Goal: Submit feedback/report problem

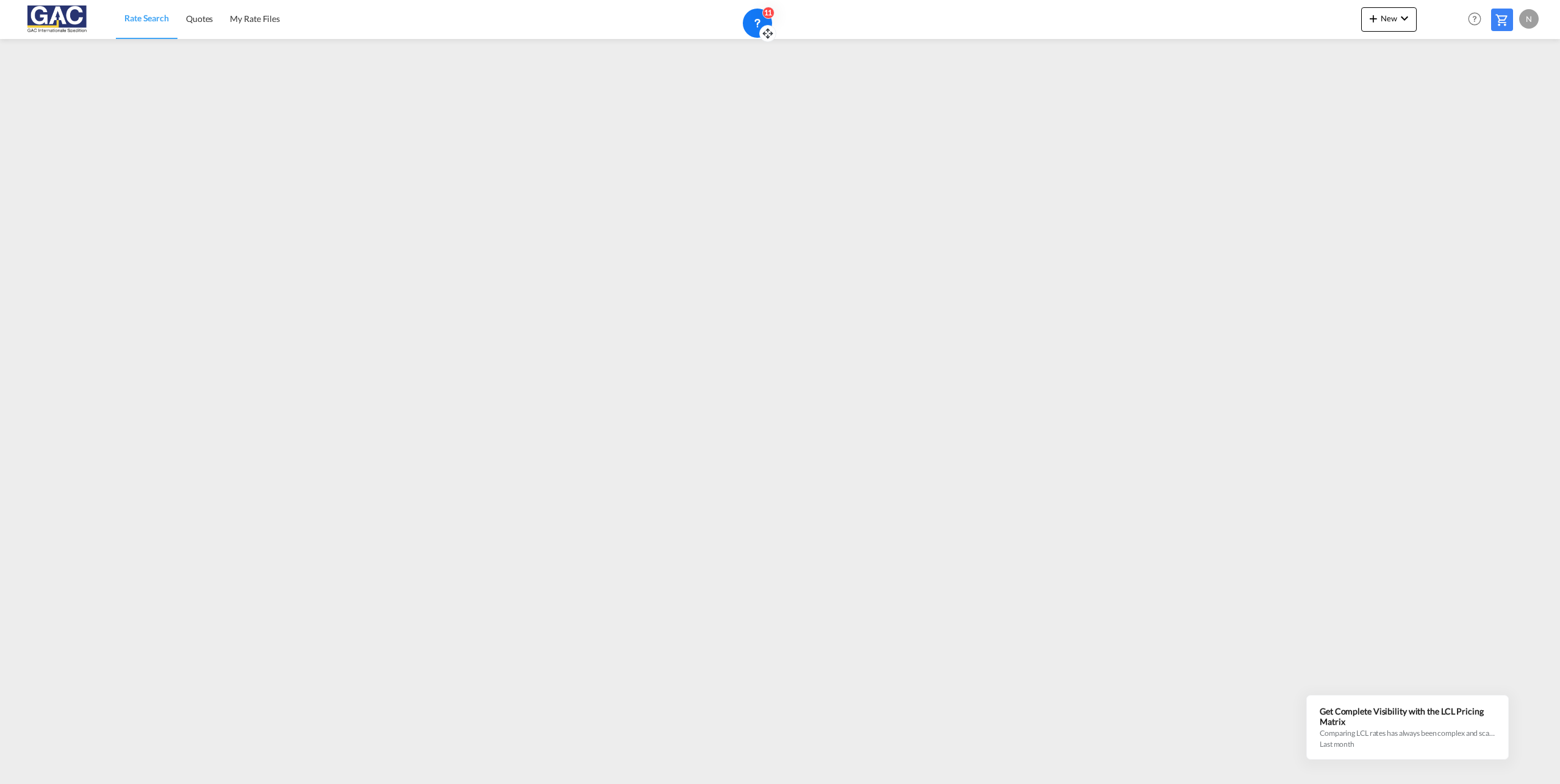
click at [749, 25] on div "11" at bounding box center [758, 23] width 29 height 29
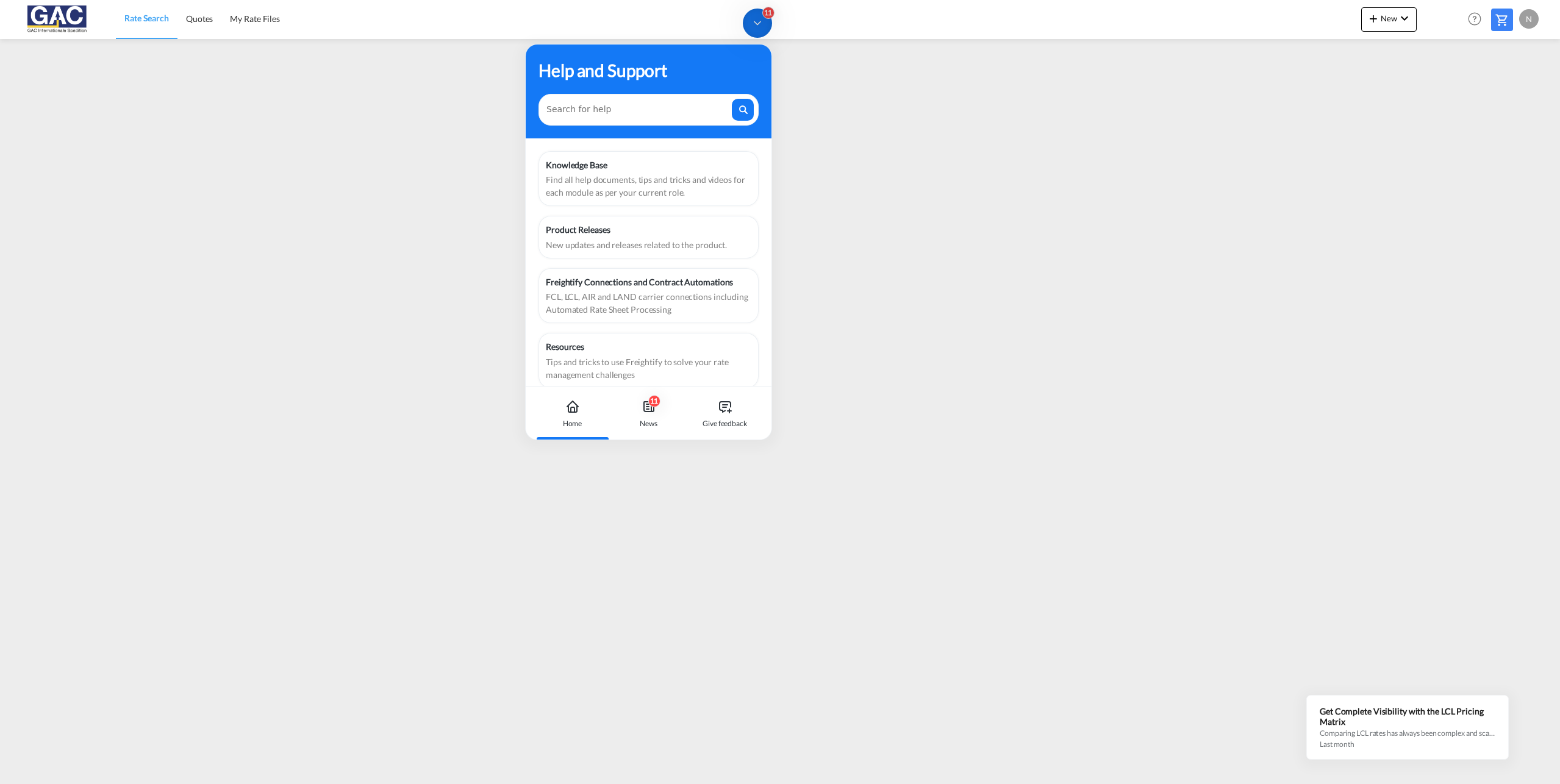
scroll to position [13, 0]
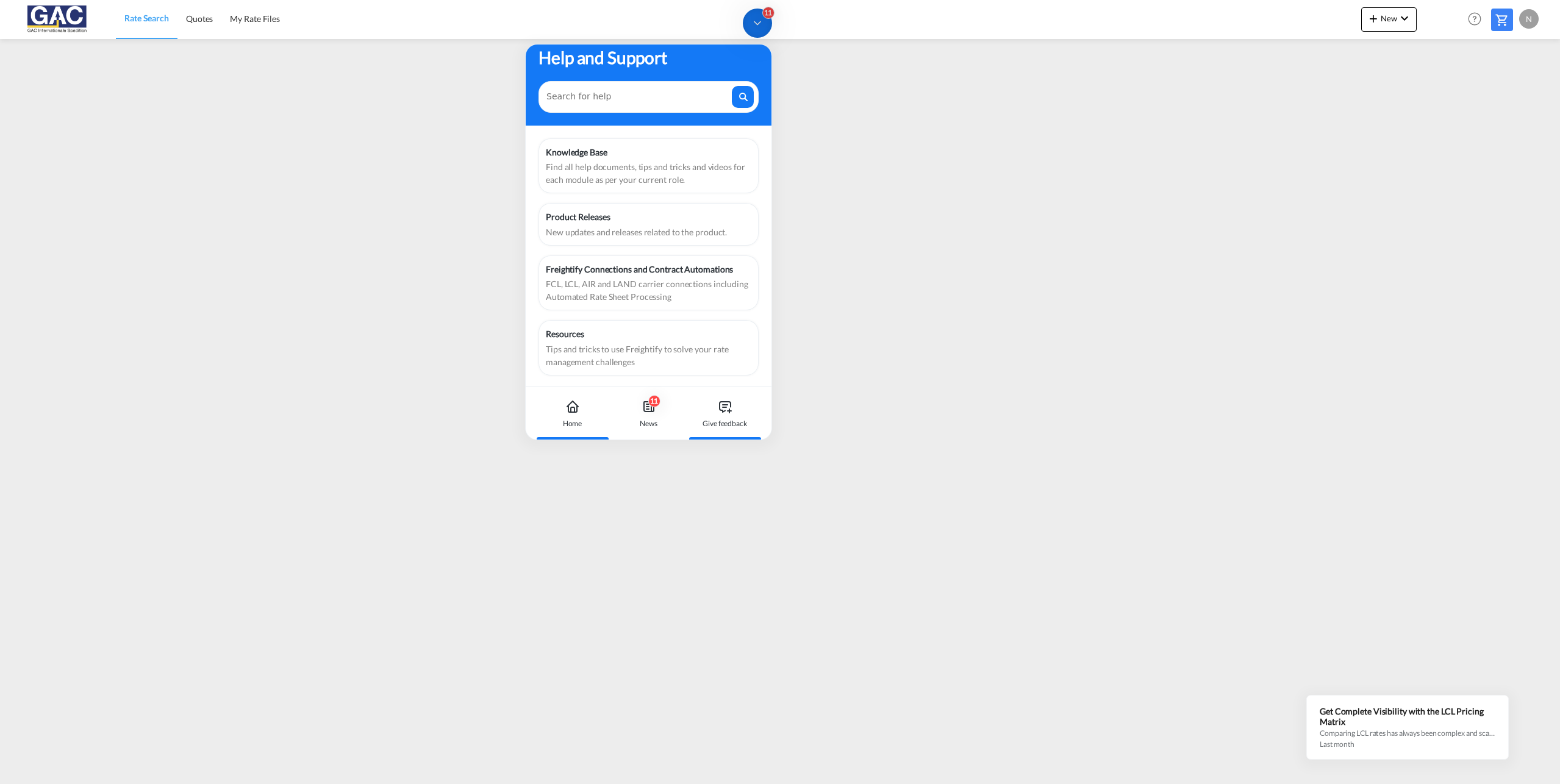
click at [711, 412] on div "Give feedback" at bounding box center [724, 413] width 68 height 53
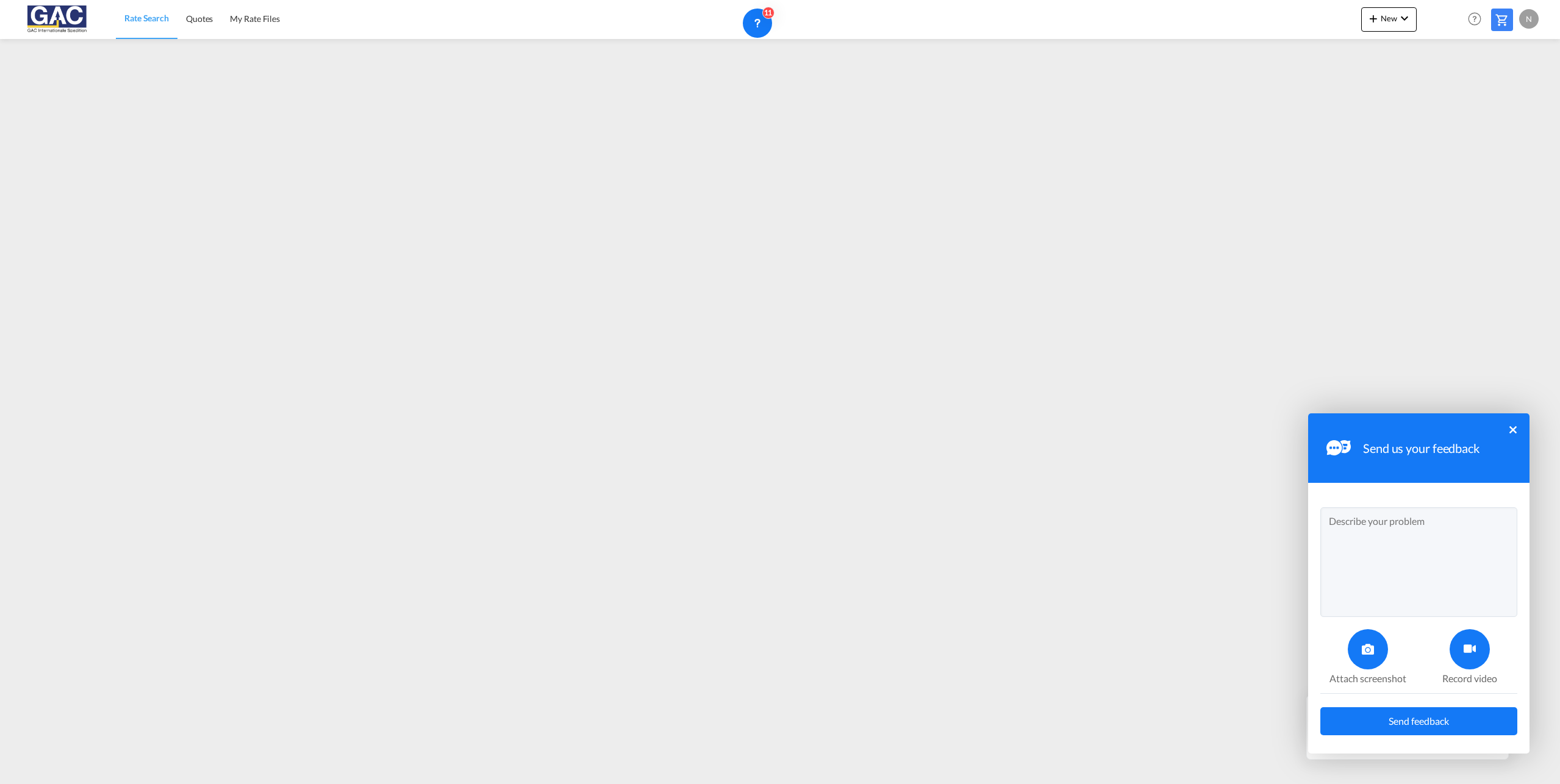
click at [1482, 548] on textarea at bounding box center [1418, 562] width 197 height 110
click at [1429, 531] on textarea at bounding box center [1418, 562] width 197 height 110
click at [1379, 644] on div at bounding box center [1367, 649] width 40 height 40
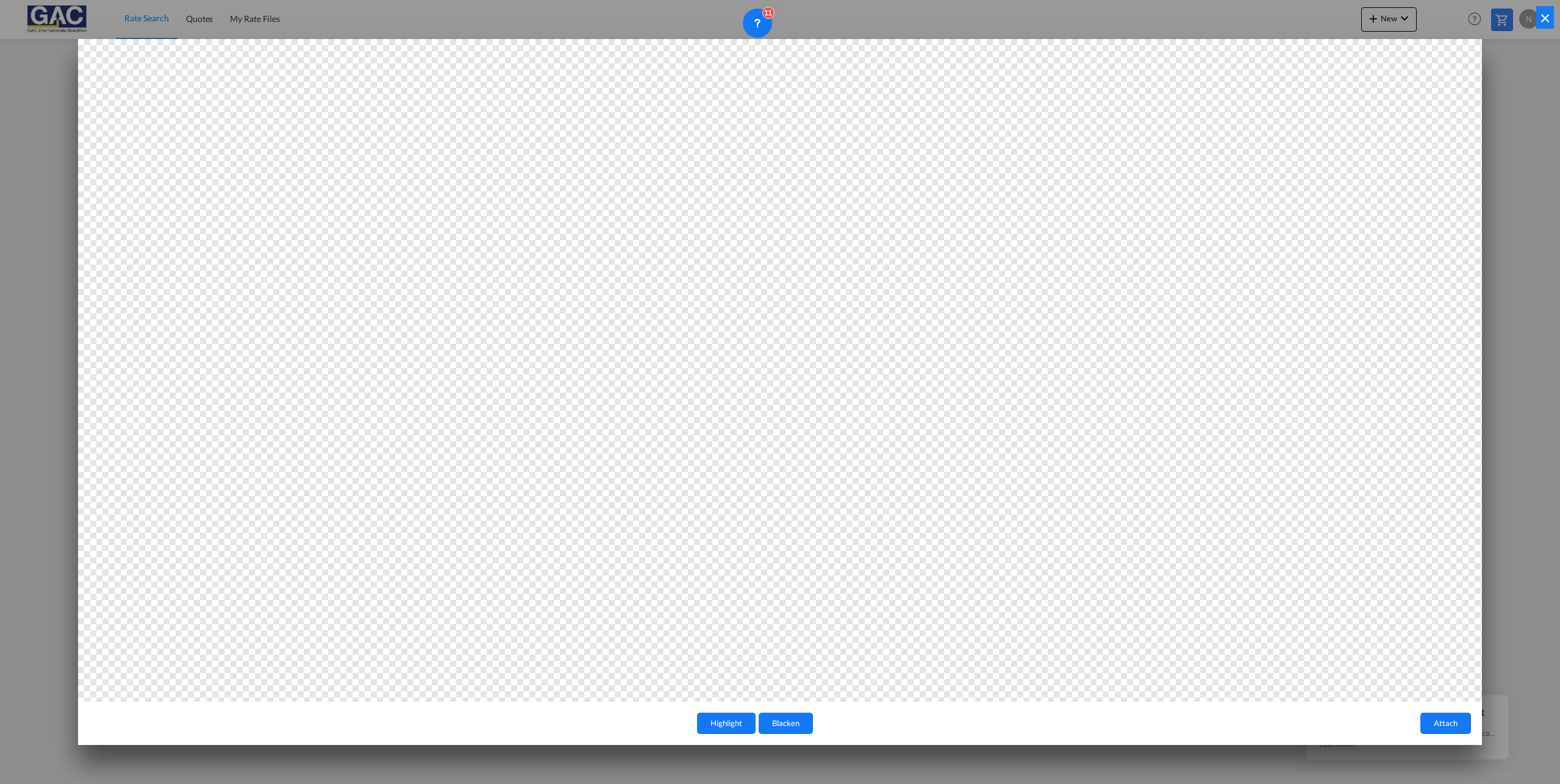
click at [1441, 721] on button "Attach" at bounding box center [1446, 723] width 51 height 21
click at [1434, 727] on button "Attach" at bounding box center [1446, 723] width 51 height 21
click at [598, 23] on div "Highlight Blacken Attach ×" at bounding box center [780, 392] width 1560 height 784
click at [1455, 125] on div at bounding box center [780, 370] width 1404 height 662
click at [1444, 729] on button "Attach" at bounding box center [1446, 723] width 51 height 21
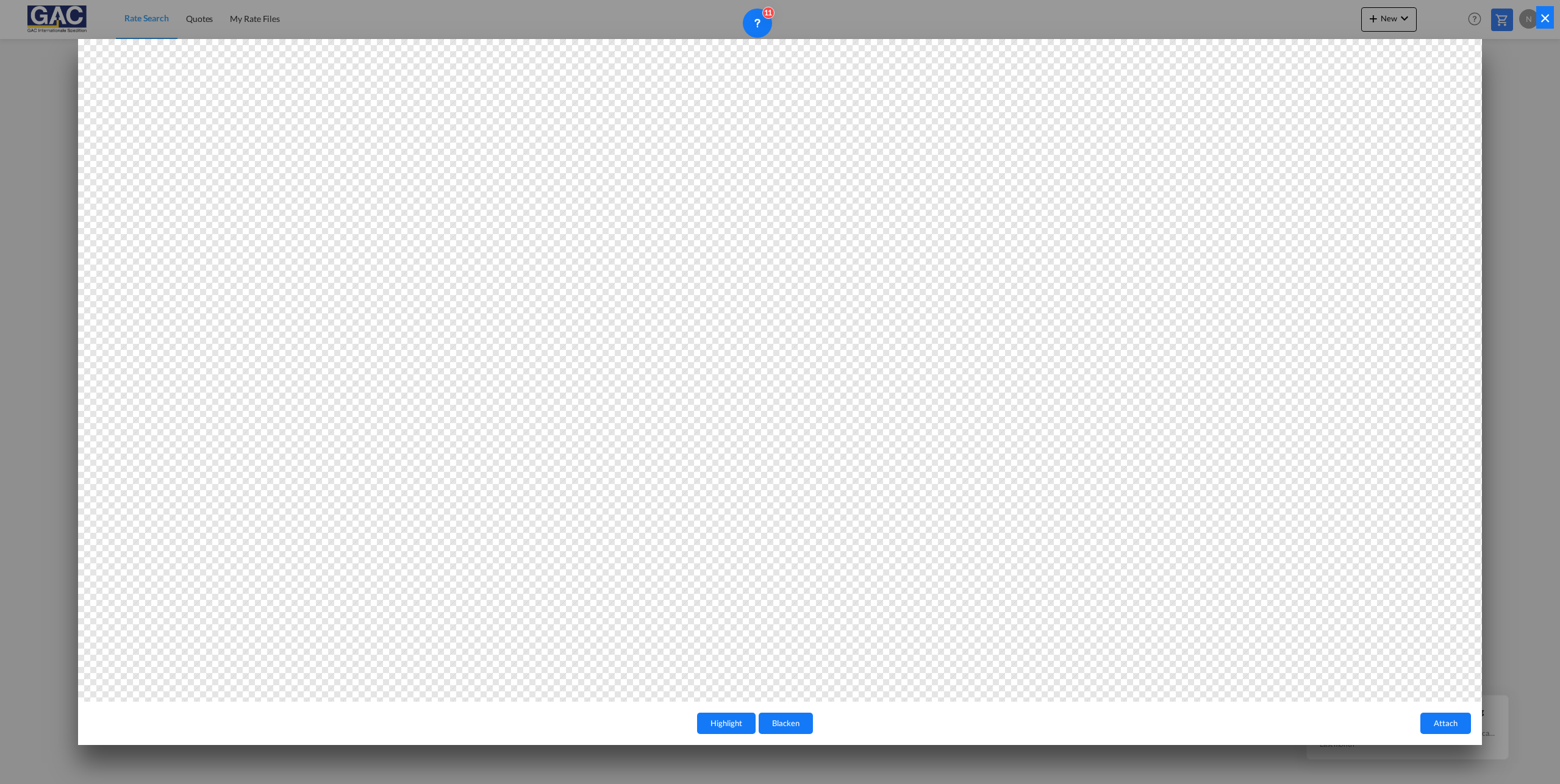
click at [1509, 198] on div "Highlight Blacken Attach ×" at bounding box center [780, 392] width 1560 height 784
click at [1549, 23] on button "×" at bounding box center [1545, 17] width 17 height 23
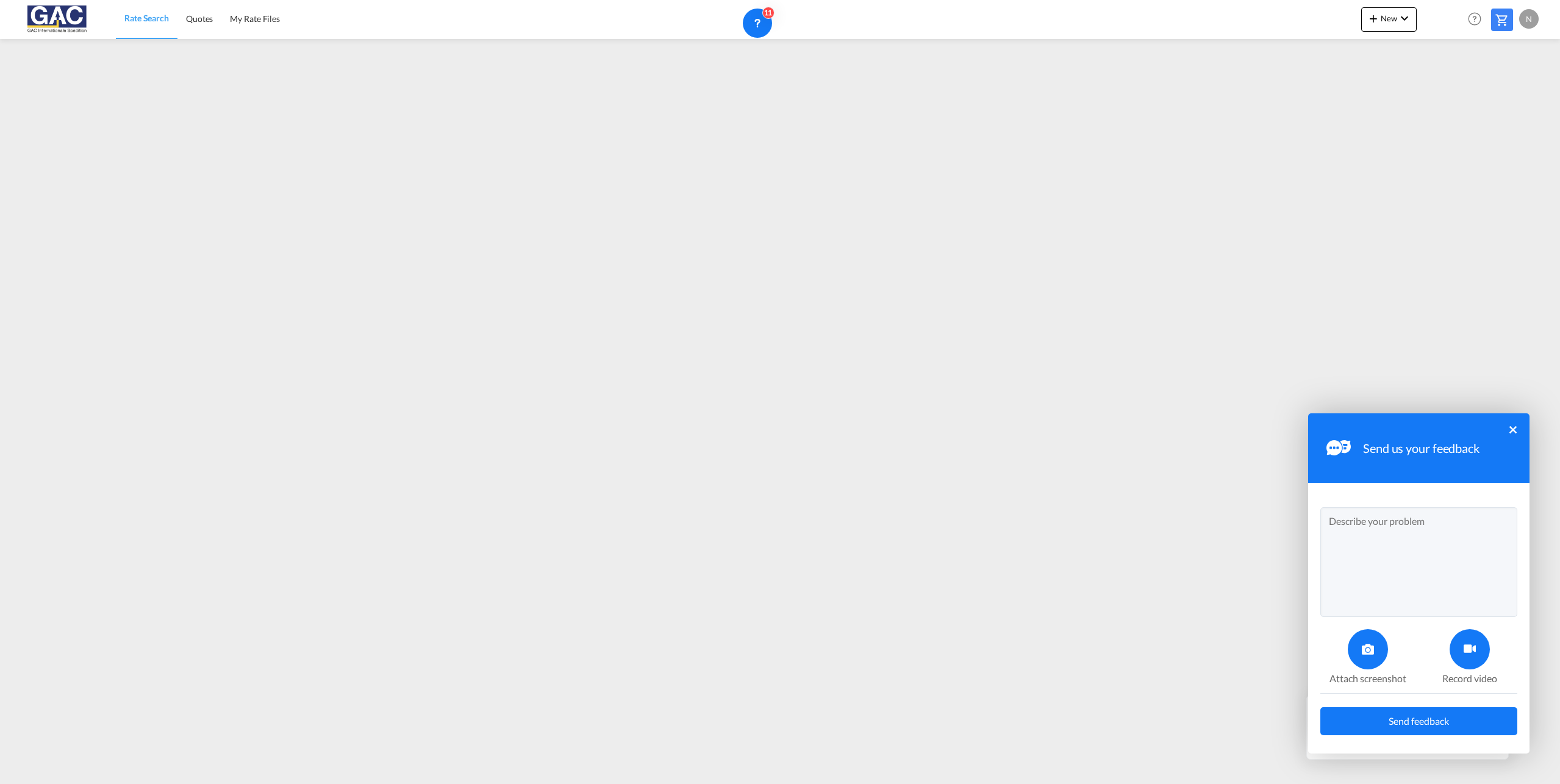
drag, startPoint x: 1408, startPoint y: 507, endPoint x: 1396, endPoint y: 534, distance: 29.5
click at [1400, 524] on div "Send us your feedback × Attach screenshot Record video Send feedback" at bounding box center [1418, 573] width 221 height 321
click at [1396, 534] on textarea at bounding box center [1418, 562] width 197 height 110
